Goal: Entertainment & Leisure: Consume media (video, audio)

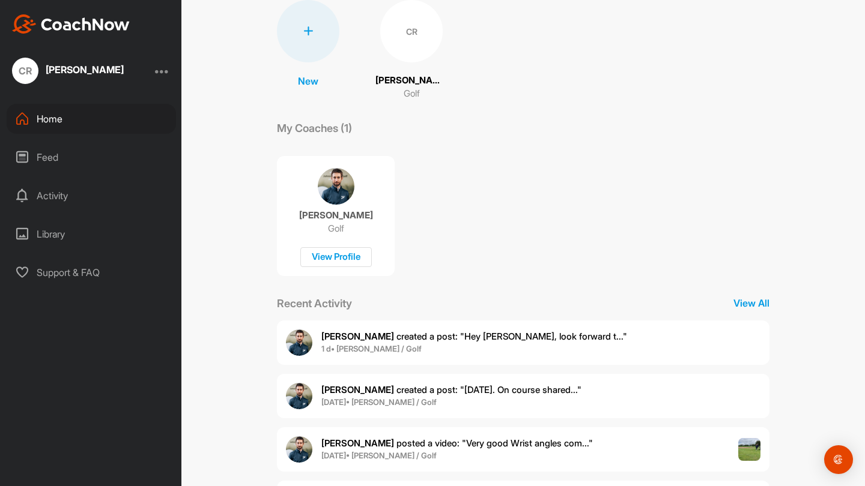
scroll to position [108, 0]
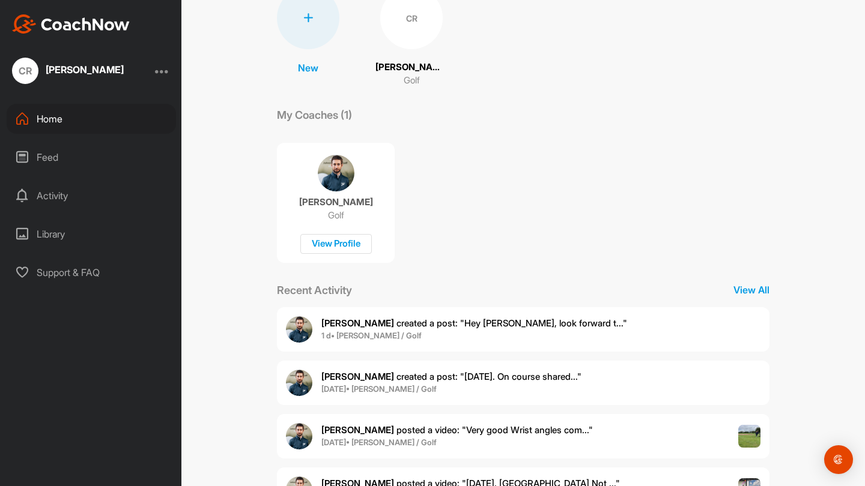
click at [486, 320] on span "[PERSON_NAME] created a post : "Hey [PERSON_NAME], look forward t..."" at bounding box center [474, 323] width 306 height 11
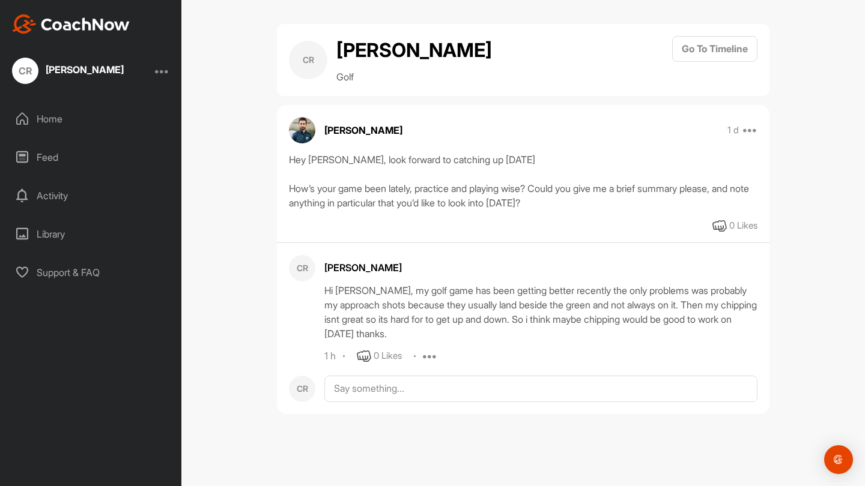
click at [431, 357] on icon at bounding box center [430, 357] width 14 height 14
click at [293, 133] on img at bounding box center [302, 130] width 26 height 26
click at [355, 135] on p "[PERSON_NAME]" at bounding box center [363, 130] width 78 height 14
click at [340, 123] on p "[PERSON_NAME]" at bounding box center [363, 130] width 78 height 14
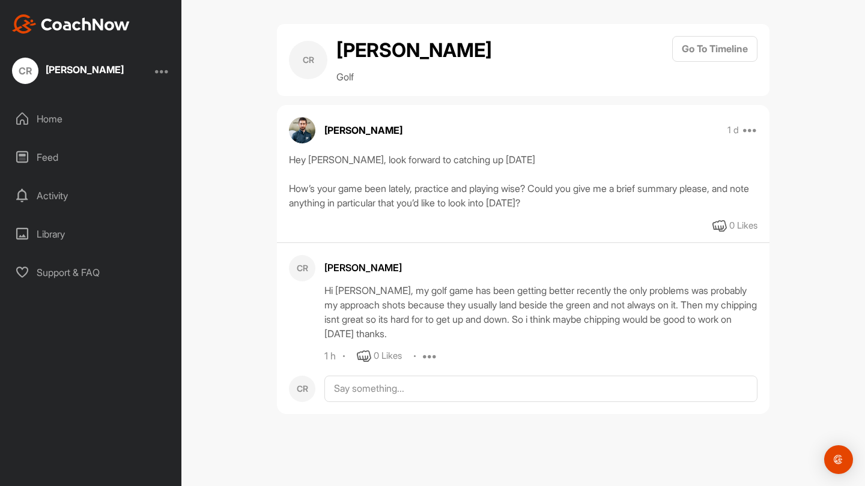
click at [310, 123] on img at bounding box center [302, 130] width 26 height 26
click at [372, 58] on h2 "[PERSON_NAME]" at bounding box center [414, 50] width 156 height 29
click at [325, 54] on div "CR" at bounding box center [308, 60] width 38 height 38
click at [108, 117] on div "Home" at bounding box center [91, 119] width 169 height 30
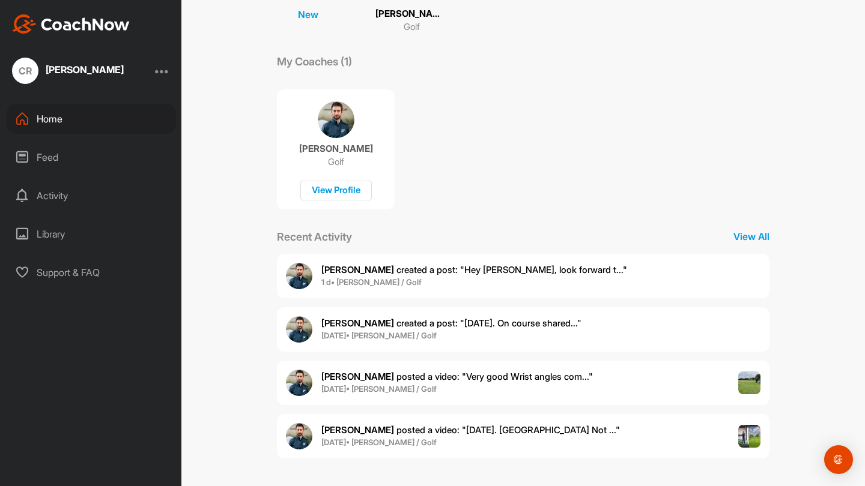
scroll to position [161, 0]
click at [495, 386] on span "[DATE] • [PERSON_NAME] / Golf" at bounding box center [456, 390] width 271 height 12
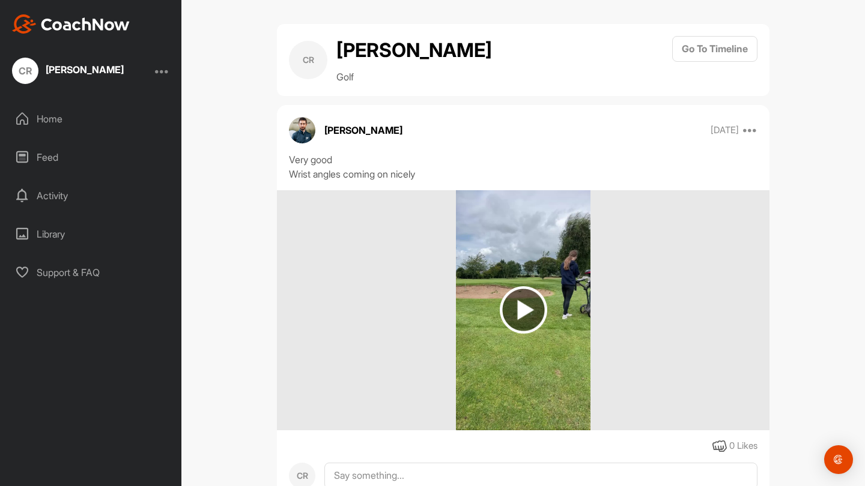
click at [545, 286] on img at bounding box center [523, 309] width 47 height 47
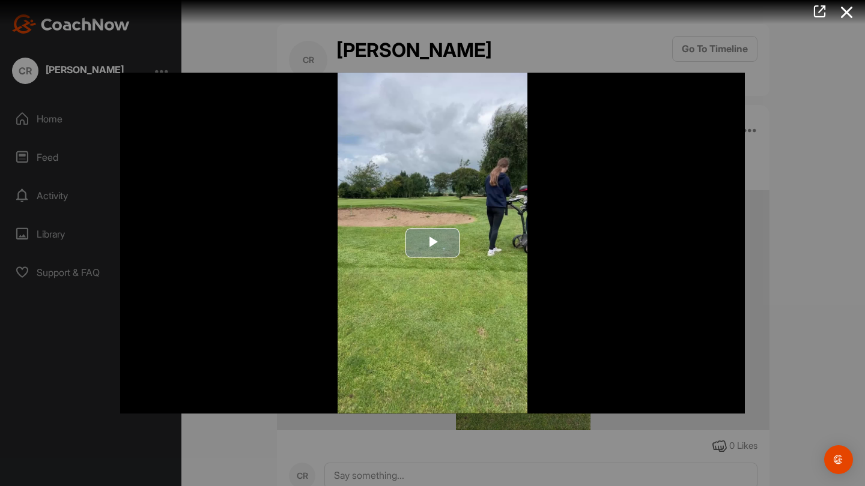
click at [432, 243] on span "Video Player" at bounding box center [432, 243] width 0 height 0
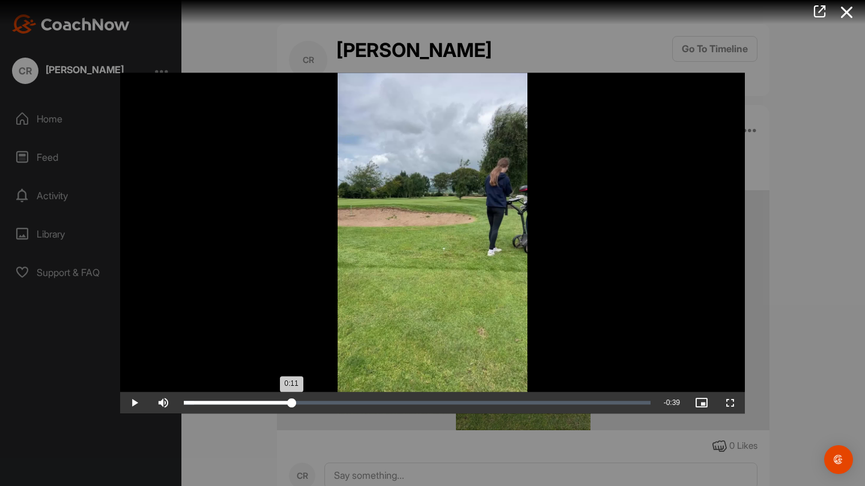
click at [294, 413] on div "Loaded : 2.16% 0:11 0:11" at bounding box center [417, 403] width 479 height 22
drag, startPoint x: 294, startPoint y: 413, endPoint x: 261, endPoint y: 413, distance: 32.4
click at [261, 405] on div "0:07" at bounding box center [223, 403] width 79 height 4
drag, startPoint x: 300, startPoint y: 414, endPoint x: 326, endPoint y: 412, distance: 25.9
click at [326, 405] on div "0:14" at bounding box center [255, 403] width 142 height 4
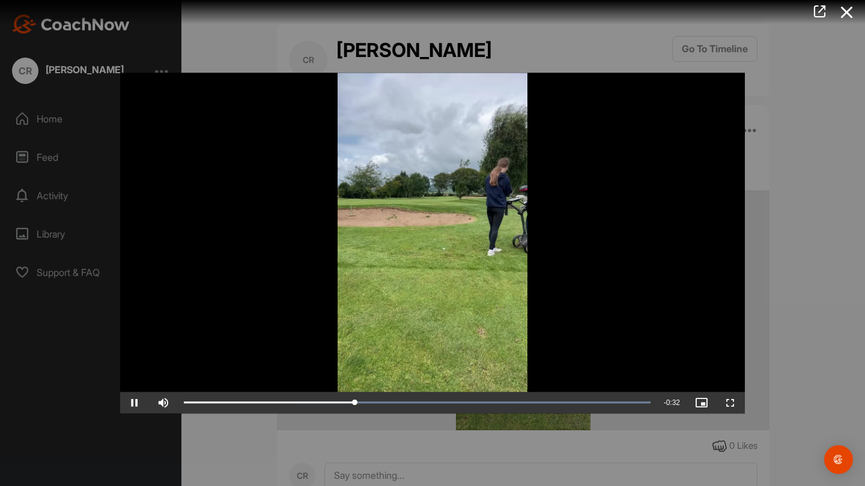
click at [811, 213] on div at bounding box center [432, 243] width 865 height 486
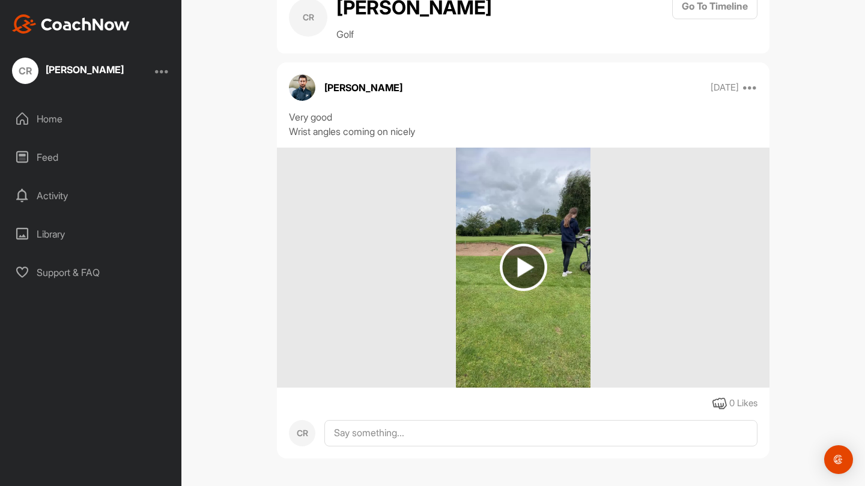
scroll to position [43, 0]
click at [375, 21] on h2 "[PERSON_NAME]" at bounding box center [414, 7] width 156 height 29
click at [101, 112] on div "Home" at bounding box center [91, 119] width 169 height 30
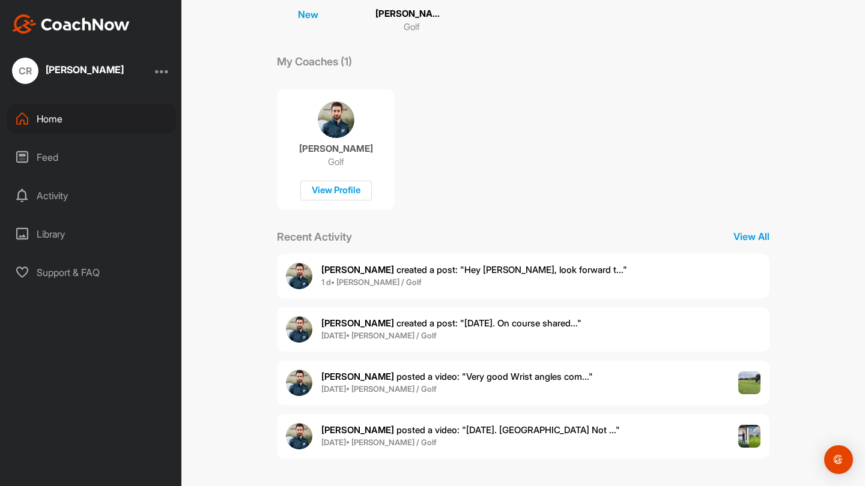
scroll to position [161, 0]
click at [428, 429] on span "[PERSON_NAME] posted a video : " [DATE]. [GEOGRAPHIC_DATA] Not ... "" at bounding box center [470, 430] width 298 height 11
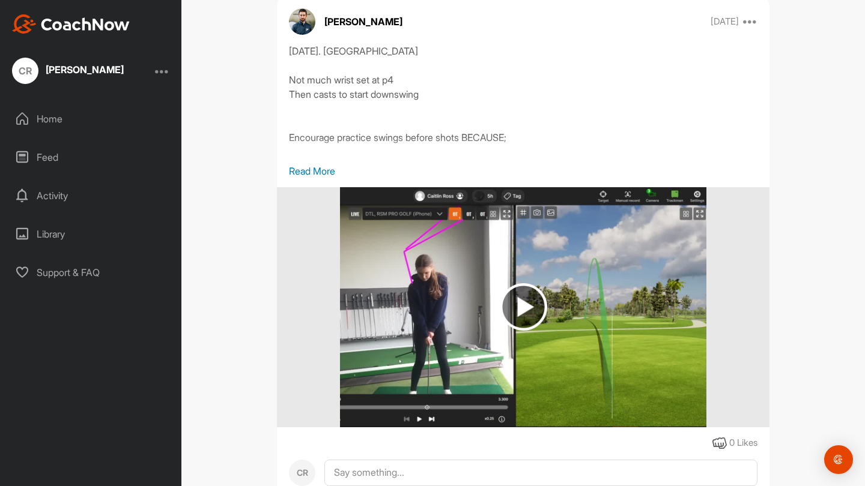
scroll to position [110, 0]
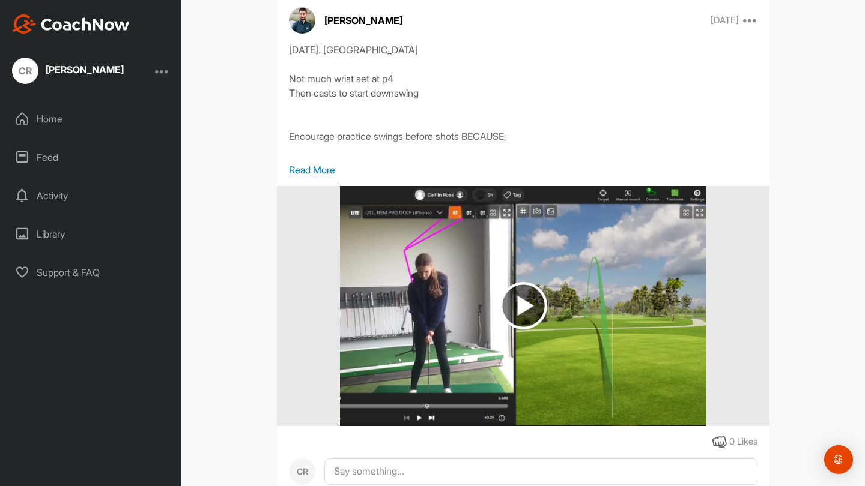
click at [529, 308] on img at bounding box center [523, 305] width 47 height 47
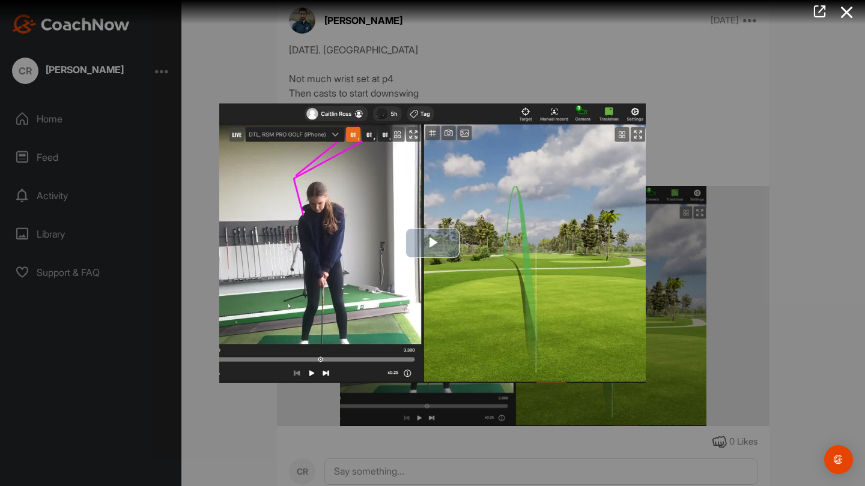
click at [432, 243] on span "Video Player" at bounding box center [432, 243] width 0 height 0
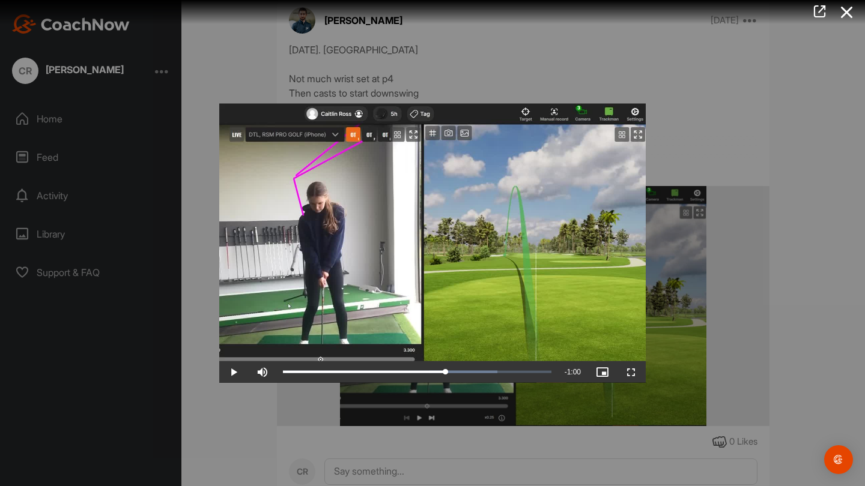
drag, startPoint x: 319, startPoint y: 369, endPoint x: 450, endPoint y: 354, distance: 131.8
click at [450, 354] on div "Video Player is loading. Play Video Play Skip Backward Skip Forward Mute Curren…" at bounding box center [432, 243] width 426 height 279
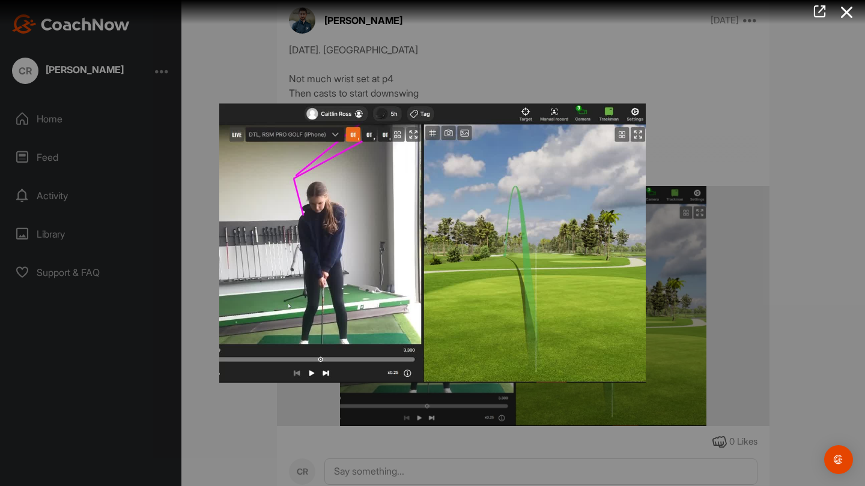
click at [771, 171] on div at bounding box center [432, 243] width 865 height 486
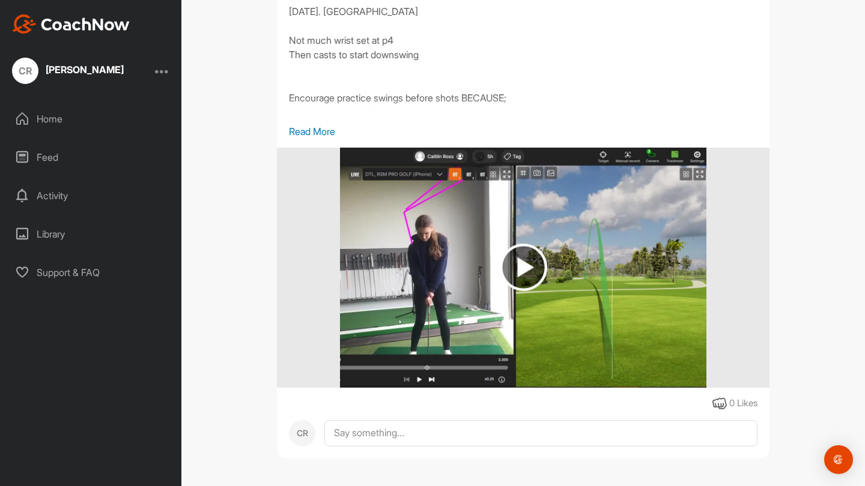
scroll to position [148, 0]
click at [76, 197] on div "Activity" at bounding box center [91, 196] width 169 height 30
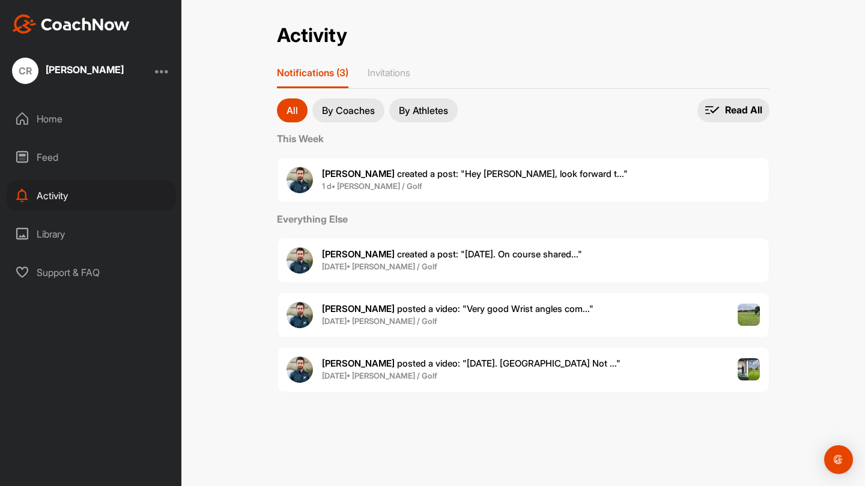
click at [425, 173] on span "[PERSON_NAME] created a post : "Hey [PERSON_NAME], look forward t..."" at bounding box center [475, 173] width 306 height 11
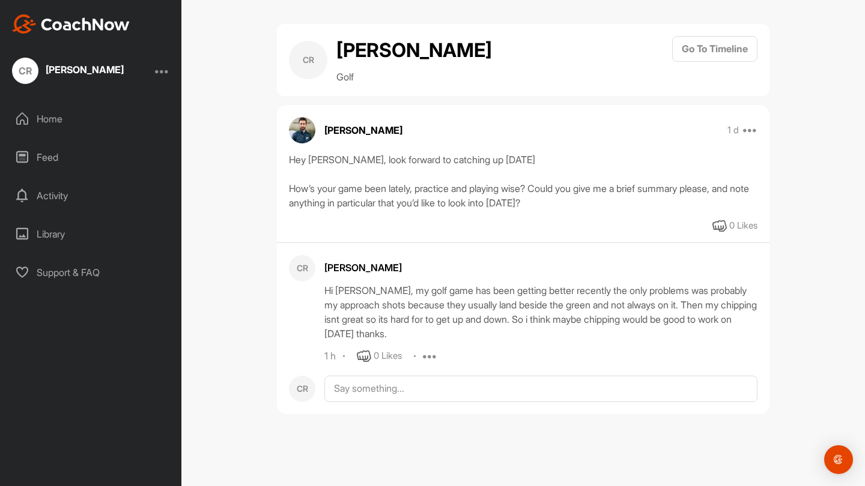
click at [87, 199] on div "Activity" at bounding box center [91, 196] width 169 height 30
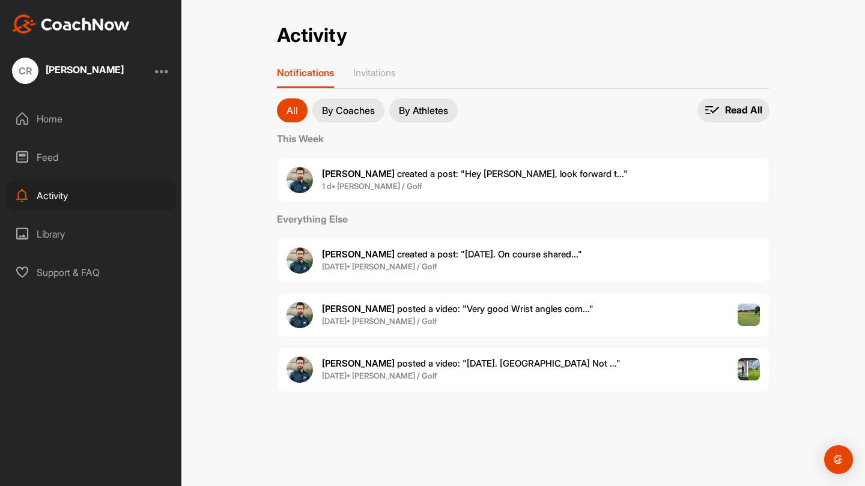
click at [414, 106] on p "By Athletes" at bounding box center [423, 111] width 49 height 10
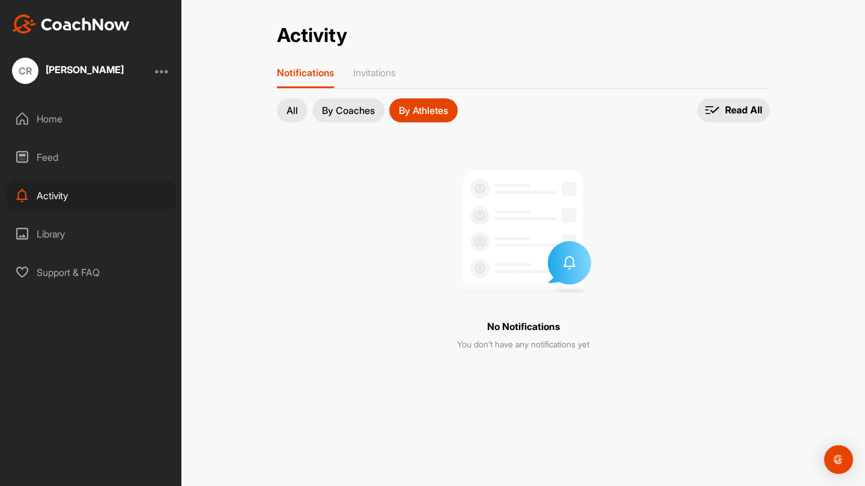
click at [349, 108] on p "By Coaches" at bounding box center [348, 111] width 53 height 10
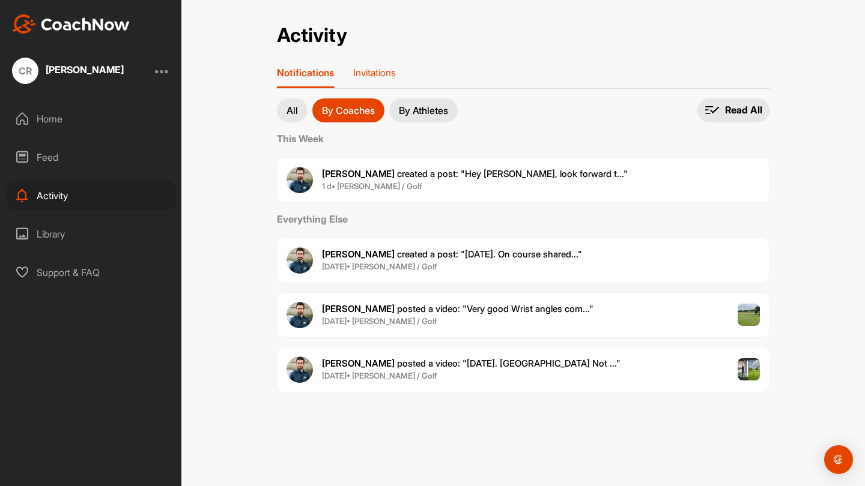
click at [384, 71] on p "Invitations" at bounding box center [374, 73] width 43 height 12
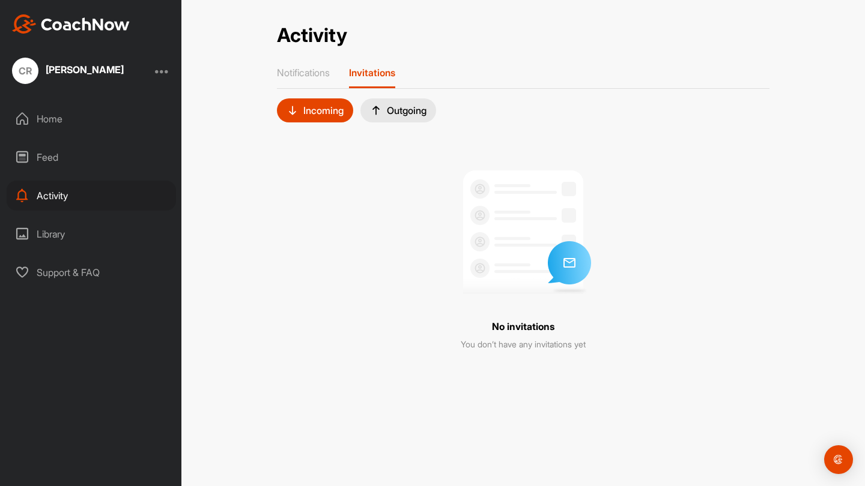
click at [397, 98] on div "Outgoing" at bounding box center [398, 110] width 76 height 24
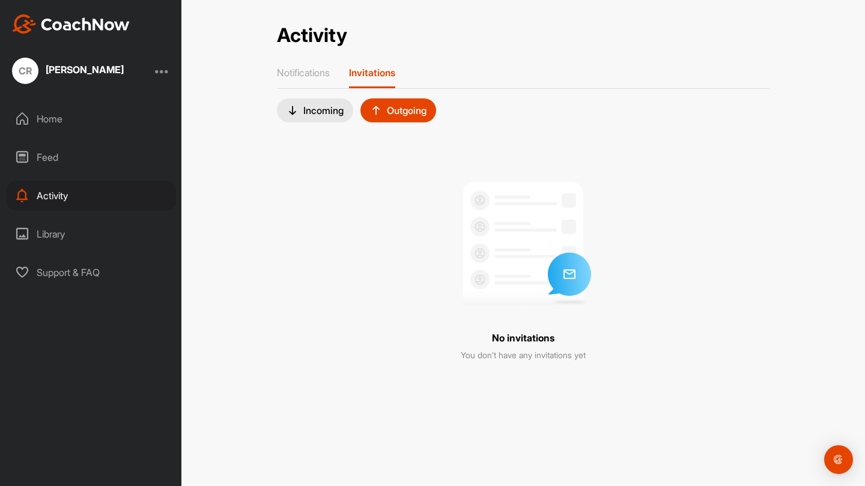
click at [91, 109] on div "Home" at bounding box center [91, 119] width 169 height 30
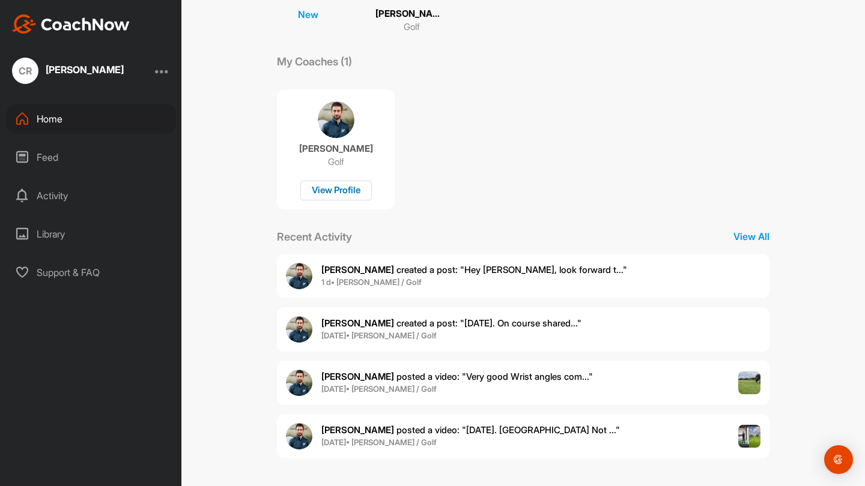
scroll to position [161, 0]
click at [348, 185] on div "View Profile" at bounding box center [335, 191] width 71 height 20
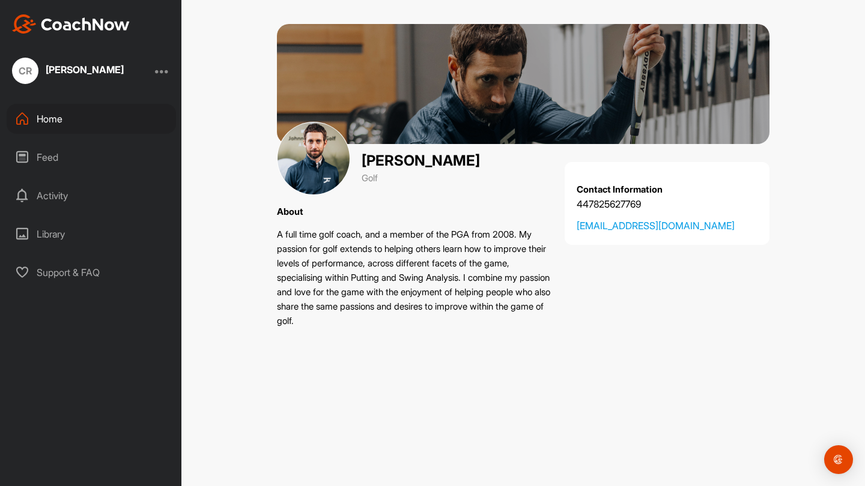
click at [305, 166] on img at bounding box center [313, 158] width 73 height 73
click at [62, 208] on div "Activity" at bounding box center [91, 196] width 169 height 30
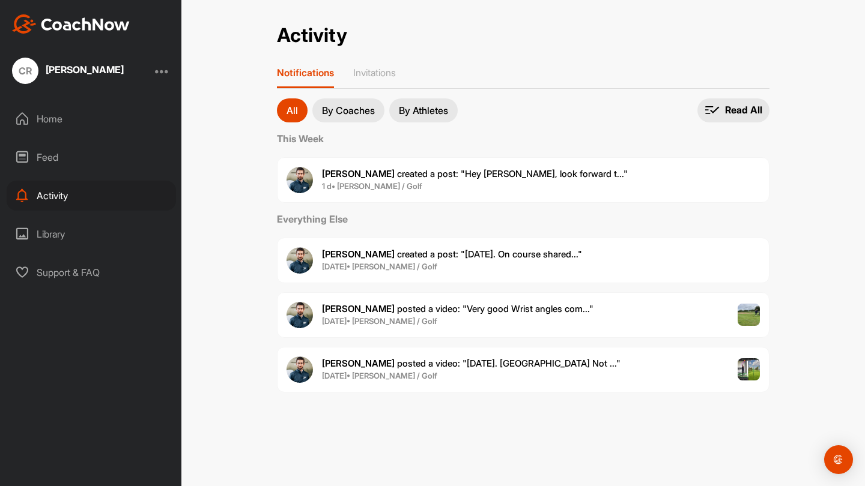
click at [61, 240] on div "Library" at bounding box center [91, 234] width 169 height 30
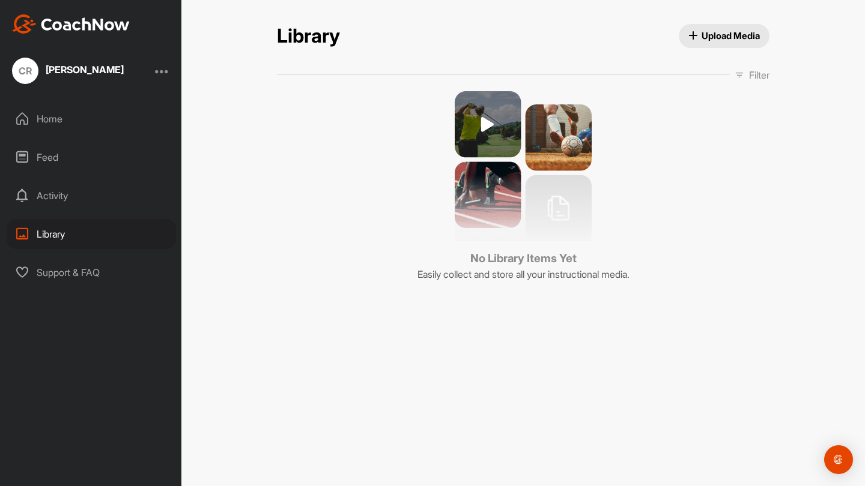
click at [77, 65] on div "[PERSON_NAME]" at bounding box center [85, 70] width 78 height 10
click at [33, 69] on div "CR" at bounding box center [25, 71] width 26 height 26
click at [168, 71] on div at bounding box center [162, 71] width 14 height 14
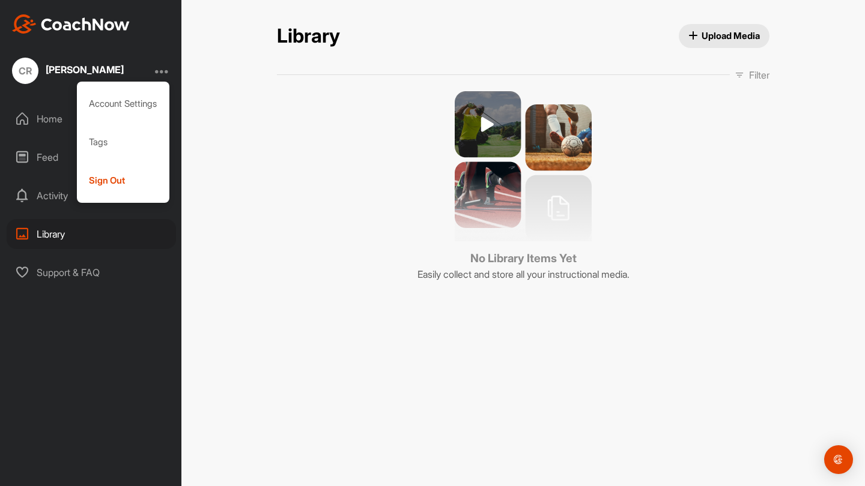
click at [168, 71] on div at bounding box center [162, 71] width 14 height 14
